Goal: Task Accomplishment & Management: Use online tool/utility

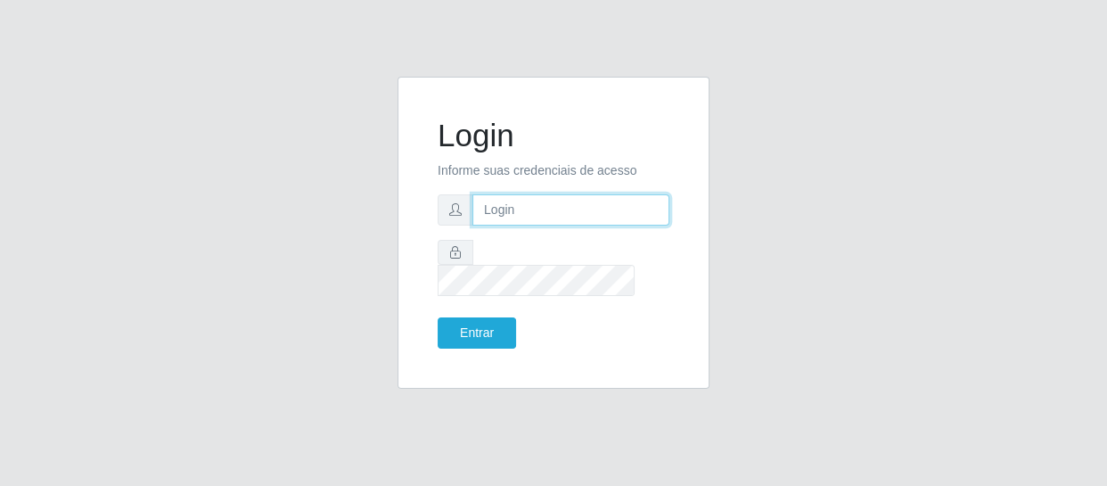
drag, startPoint x: 0, startPoint y: 0, endPoint x: 619, endPoint y: 223, distance: 657.5
click at [619, 223] on input "text" at bounding box center [570, 209] width 197 height 31
type input "[EMAIL_ADDRESS][DOMAIN_NAME]"
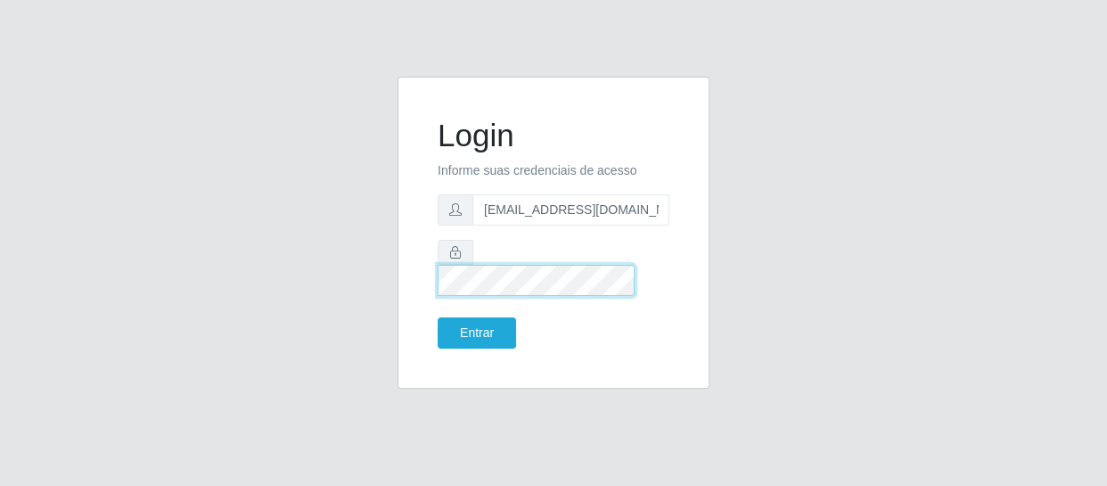
click at [438, 317] on button "Entrar" at bounding box center [477, 332] width 78 height 31
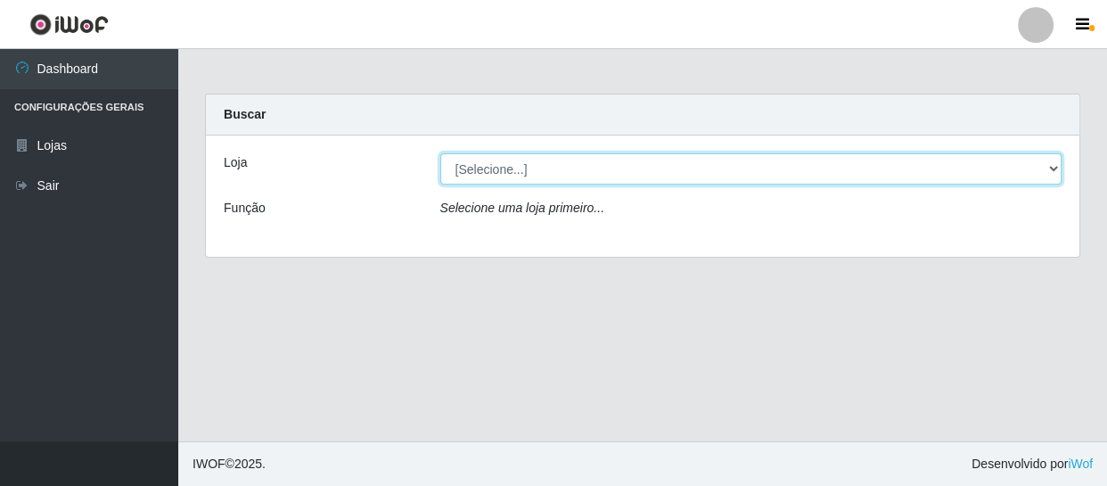
click at [1049, 166] on select "[Selecione...] SuperFácil Atacado - São Gonçalo do Amarante" at bounding box center [751, 168] width 622 height 31
select select "408"
click at [440, 153] on select "[Selecione...] SuperFácil Atacado - São Gonçalo do Amarante" at bounding box center [751, 168] width 622 height 31
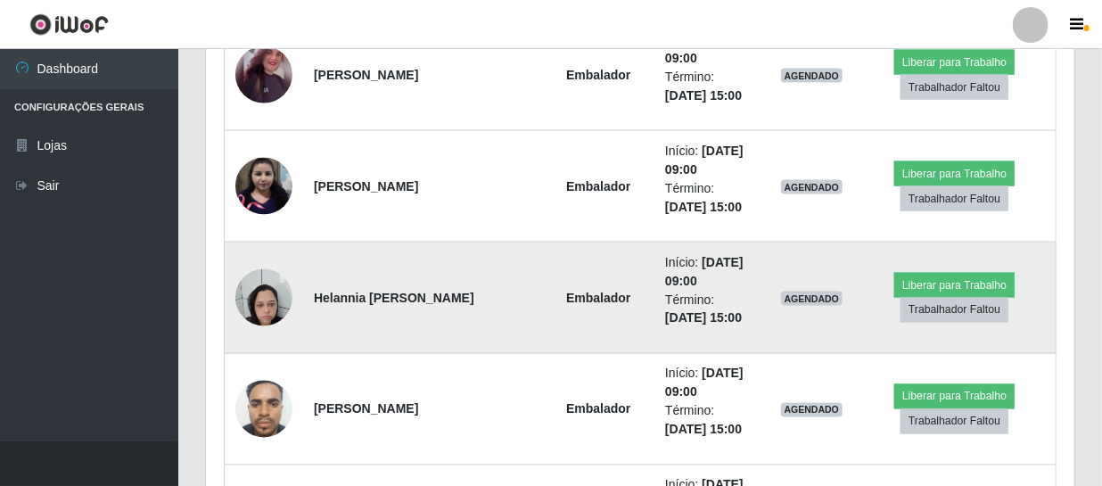
scroll to position [1215, 0]
